Goal: Task Accomplishment & Management: Manage account settings

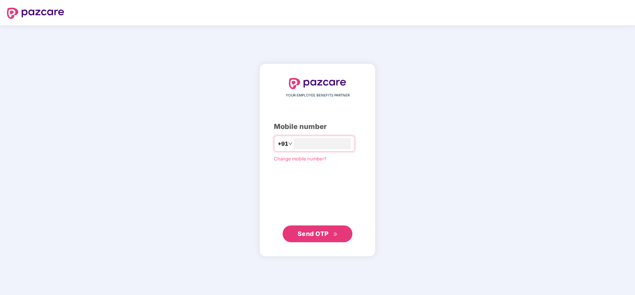
type input "**********"
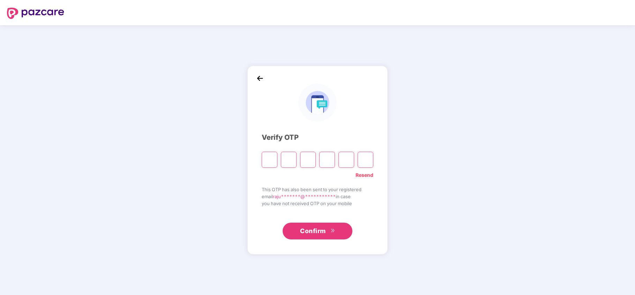
type input "*"
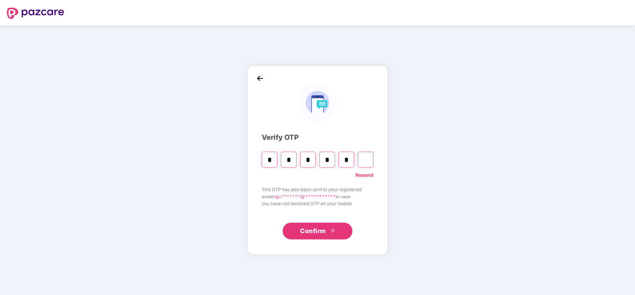
type input "*"
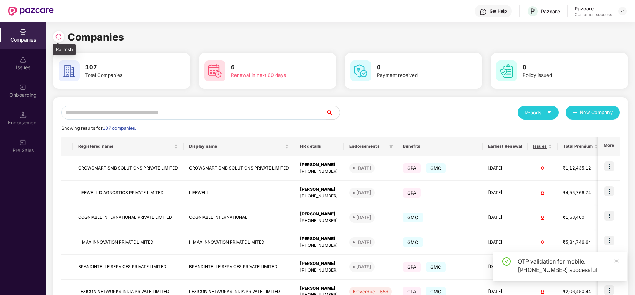
click at [56, 38] on img at bounding box center [58, 36] width 7 height 7
click at [64, 41] on div at bounding box center [60, 35] width 15 height 13
click at [63, 37] on div at bounding box center [58, 36] width 11 height 11
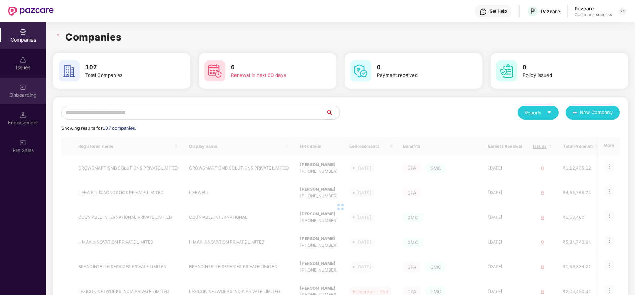
click at [13, 87] on div "Onboarding" at bounding box center [23, 90] width 46 height 26
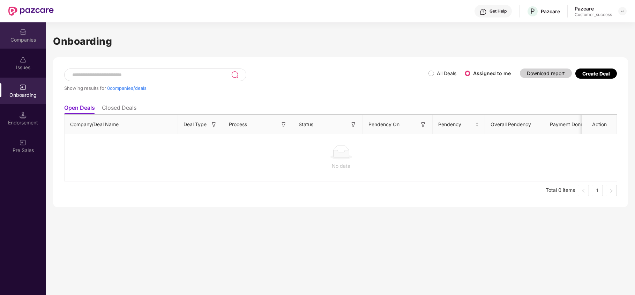
click at [25, 37] on div "Companies" at bounding box center [23, 39] width 46 height 7
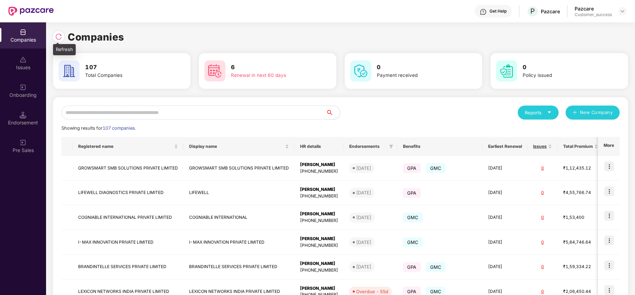
click at [61, 34] on img at bounding box center [58, 36] width 7 height 7
click at [84, 117] on input "text" at bounding box center [193, 112] width 265 height 14
type input "*"
click at [60, 41] on div at bounding box center [58, 36] width 11 height 11
click at [65, 36] on div at bounding box center [60, 35] width 15 height 13
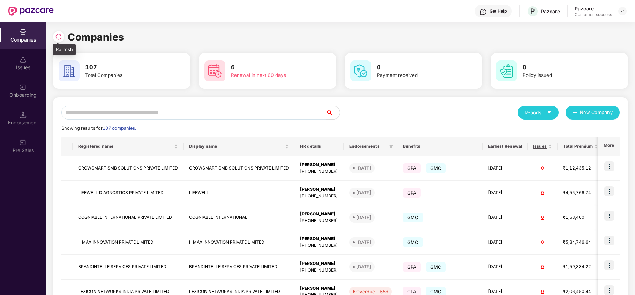
click at [61, 41] on div at bounding box center [58, 36] width 11 height 11
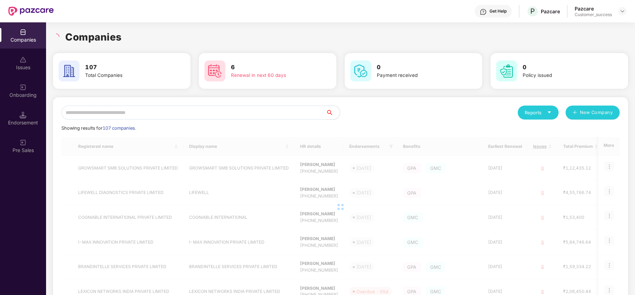
click at [80, 107] on input "text" at bounding box center [193, 112] width 265 height 14
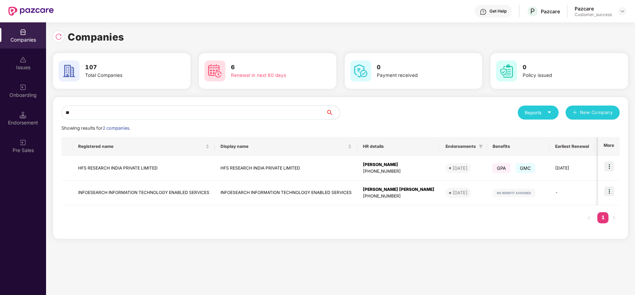
type input "*"
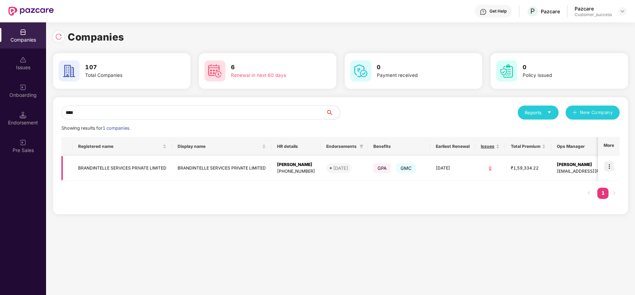
type input "****"
click at [609, 165] on img at bounding box center [610, 166] width 10 height 10
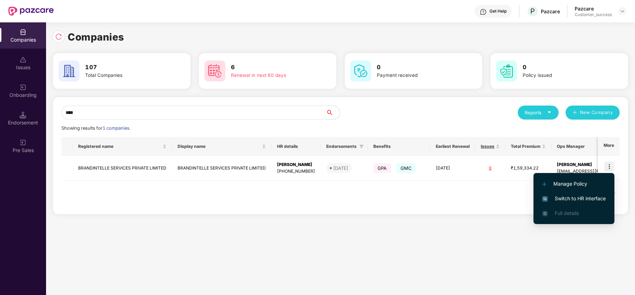
click at [576, 195] on span "Switch to HR interface" at bounding box center [574, 198] width 64 height 8
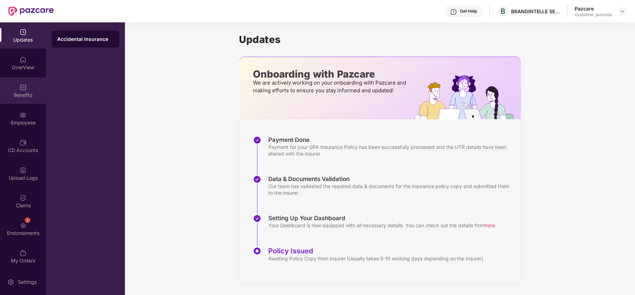
click at [19, 95] on div "Benefits" at bounding box center [23, 94] width 46 height 7
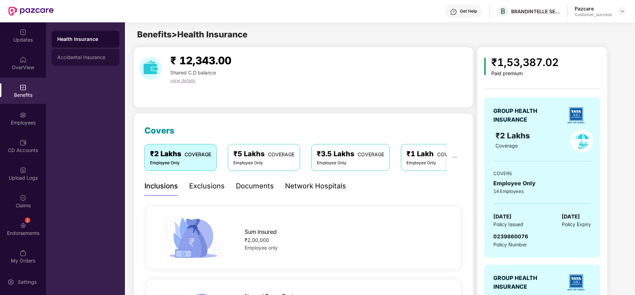
click at [77, 59] on div "Accidental Insurance" at bounding box center [85, 57] width 57 height 6
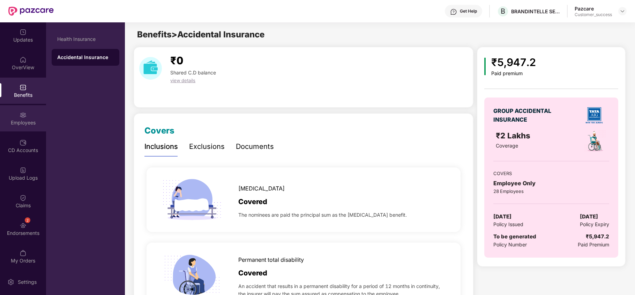
click at [27, 122] on div "Employees" at bounding box center [23, 122] width 46 height 7
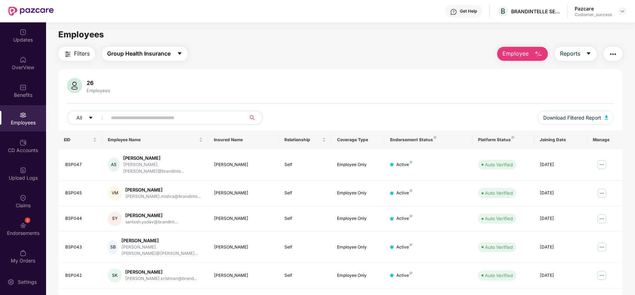
click at [150, 55] on span "Group Health Insurance" at bounding box center [139, 53] width 64 height 9
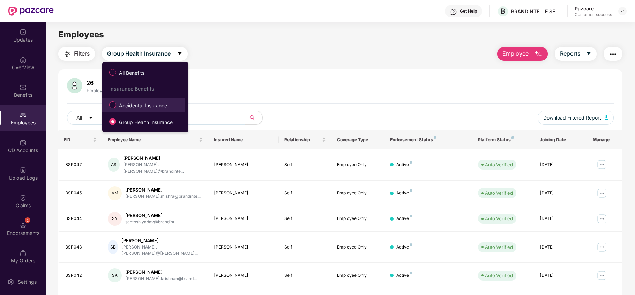
click at [158, 108] on span "Accidental Insurance" at bounding box center [143, 106] width 54 height 8
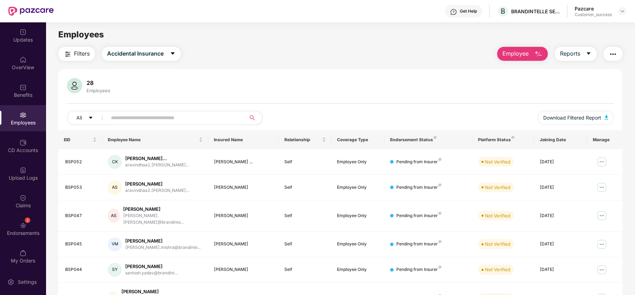
drag, startPoint x: 625, startPoint y: 9, endPoint x: 612, endPoint y: 21, distance: 18.3
click at [624, 9] on div at bounding box center [622, 11] width 8 height 8
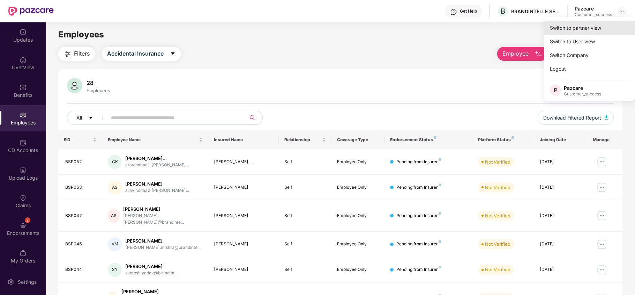
click at [591, 31] on div "Switch to partner view" at bounding box center [589, 28] width 91 height 14
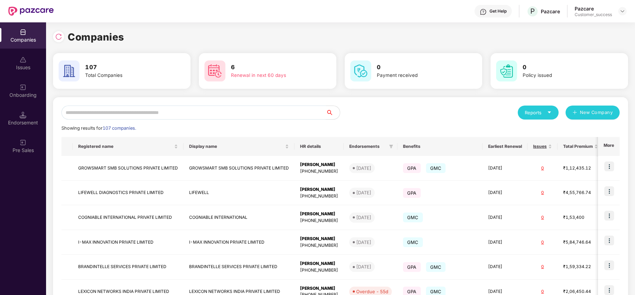
click at [186, 116] on input "text" at bounding box center [193, 112] width 265 height 14
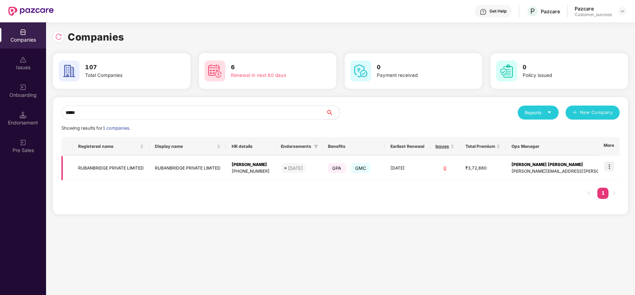
type input "*****"
drag, startPoint x: 76, startPoint y: 166, endPoint x: 105, endPoint y: 176, distance: 30.6
click at [105, 176] on td "RUBANBRIDGE PRIVATE LIMITED" at bounding box center [111, 168] width 77 height 25
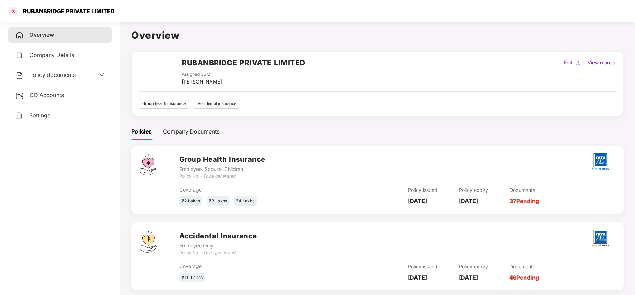
click at [11, 10] on div at bounding box center [13, 11] width 11 height 11
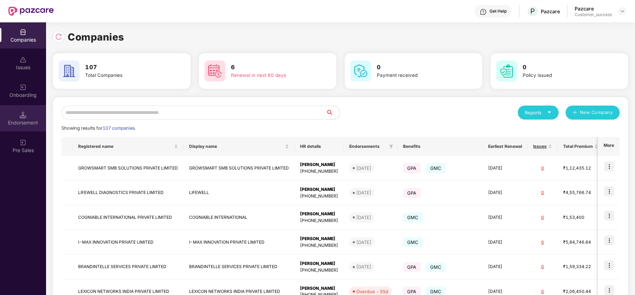
click at [36, 121] on div "Endorsement" at bounding box center [23, 122] width 46 height 7
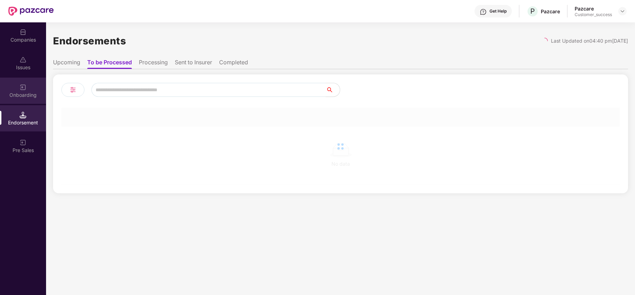
click at [22, 87] on img at bounding box center [23, 87] width 7 height 7
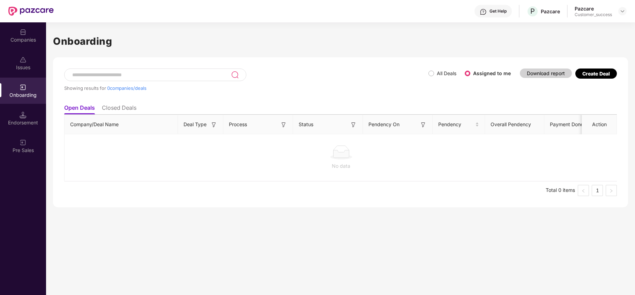
click at [13, 37] on div "Companies" at bounding box center [23, 39] width 46 height 7
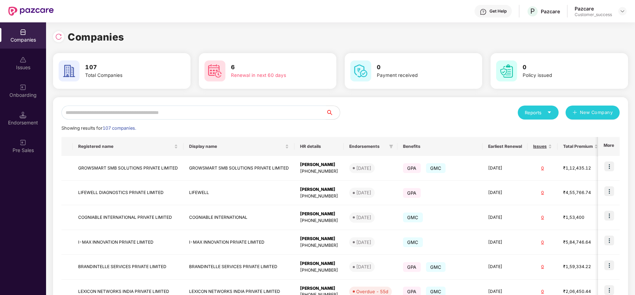
click at [99, 116] on input "text" at bounding box center [193, 112] width 265 height 14
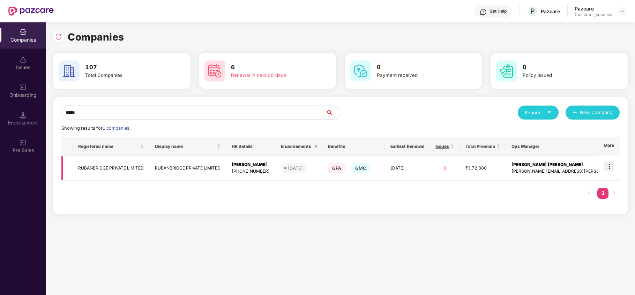
type input "*****"
copy td "RUBANBRIDGE PRIVATE LIMITED"
drag, startPoint x: 74, startPoint y: 170, endPoint x: 146, endPoint y: 175, distance: 71.7
click at [146, 175] on td "RUBANBRIDGE PRIVATE LIMITED" at bounding box center [111, 168] width 77 height 25
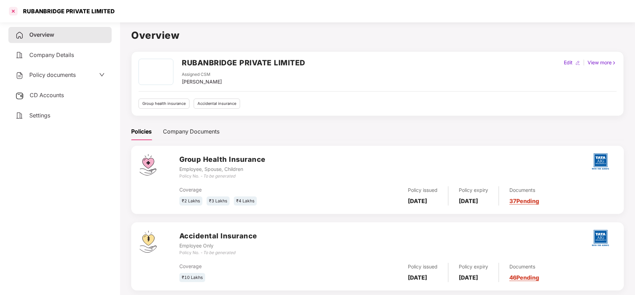
click at [9, 8] on div at bounding box center [13, 11] width 11 height 11
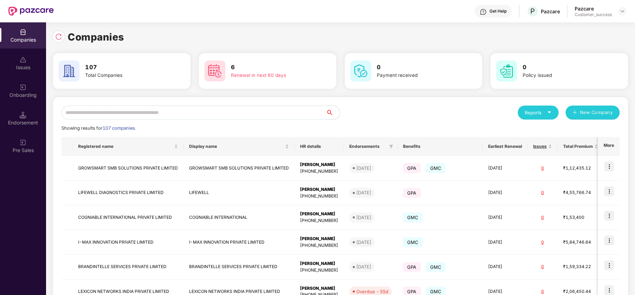
click at [108, 108] on input "text" at bounding box center [193, 112] width 265 height 14
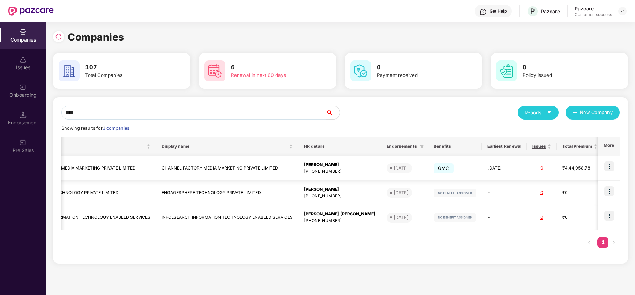
scroll to position [0, 61]
type input "****"
click at [610, 167] on img at bounding box center [610, 166] width 10 height 10
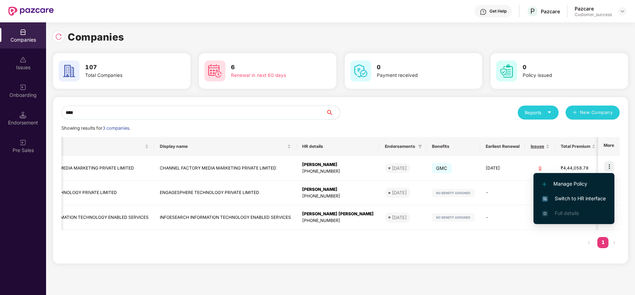
click at [584, 196] on span "Switch to HR interface" at bounding box center [574, 198] width 64 height 8
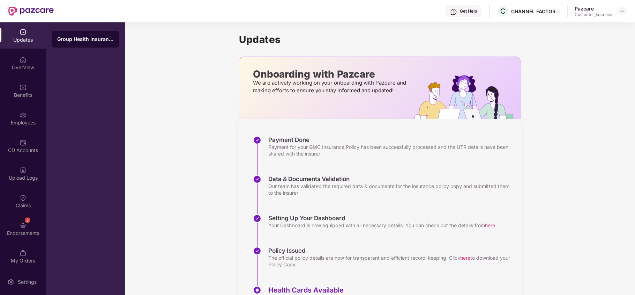
click at [15, 98] on div "Benefits" at bounding box center [23, 90] width 46 height 26
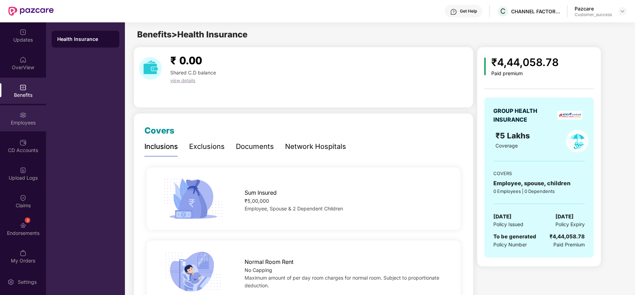
click at [27, 120] on div "Employees" at bounding box center [23, 122] width 46 height 7
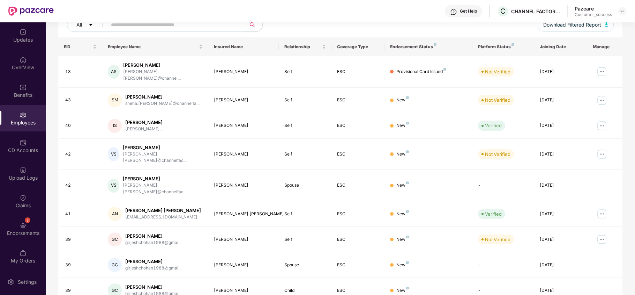
scroll to position [46, 0]
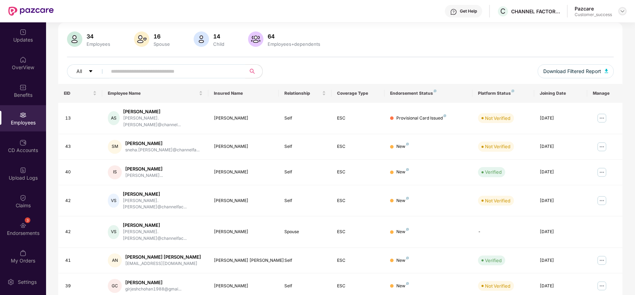
click at [622, 12] on img at bounding box center [623, 11] width 6 height 6
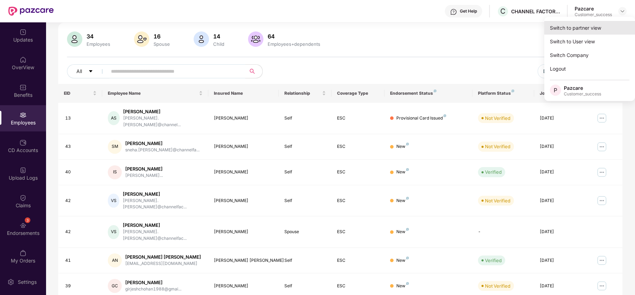
click at [602, 25] on div "Switch to partner view" at bounding box center [589, 28] width 91 height 14
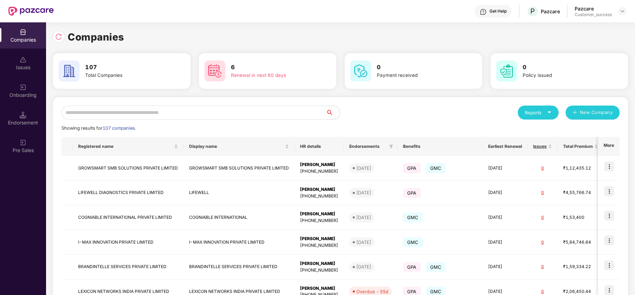
click at [77, 115] on input "text" at bounding box center [193, 112] width 265 height 14
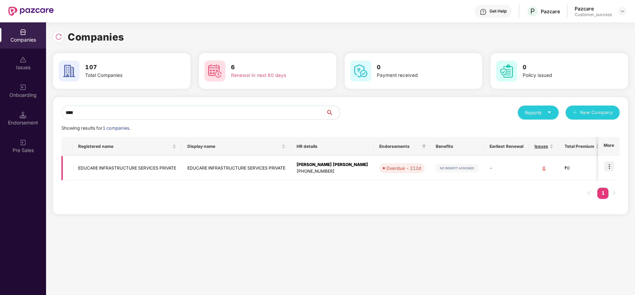
type input "****"
drag, startPoint x: 79, startPoint y: 168, endPoint x: 186, endPoint y: 173, distance: 107.3
click at [186, 173] on tr "EDUCARE INFRASTRUCTURE SERVICES PRIVATE EDUCARE INFRASTRUCTURE SERVICES PRIVATE…" at bounding box center [402, 168] width 683 height 25
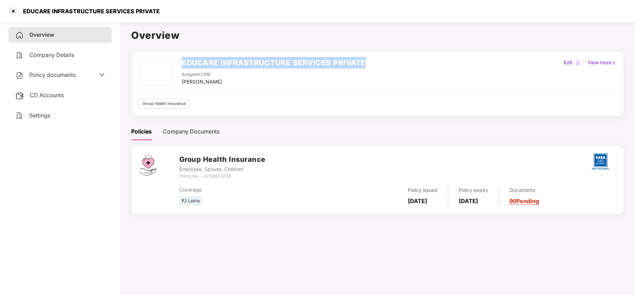
drag, startPoint x: 183, startPoint y: 60, endPoint x: 380, endPoint y: 45, distance: 197.4
click at [380, 45] on div "Overview EDUCARE INFRASTRUCTURE SERVICES PRIVATE Assigned CSM [PERSON_NAME] Edi…" at bounding box center [377, 125] width 493 height 194
copy h2 "EDUCARE INFRASTRUCTURE SERVICES PRIVATE"
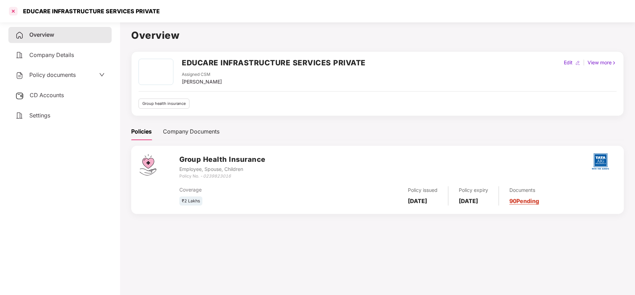
click at [17, 8] on div at bounding box center [13, 11] width 11 height 11
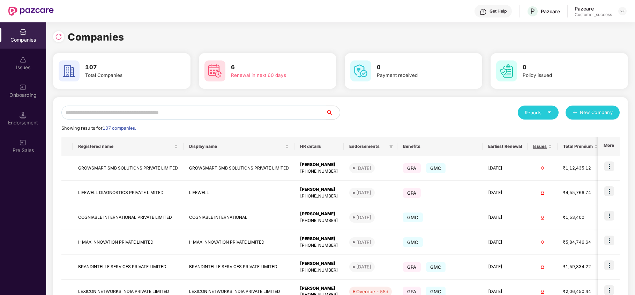
click at [82, 118] on input "text" at bounding box center [193, 112] width 265 height 14
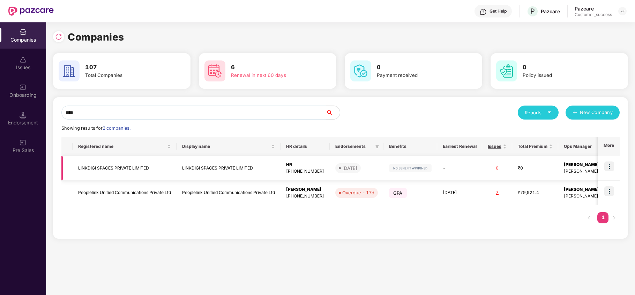
type input "****"
copy td "LINKDIGI SPACES PRIVATE LIMITED"
drag, startPoint x: 79, startPoint y: 168, endPoint x: 154, endPoint y: 165, distance: 75.1
click at [154, 165] on td "LINKDIGI SPACES PRIVATE LIMITED" at bounding box center [125, 168] width 104 height 25
